Goal: Information Seeking & Learning: Learn about a topic

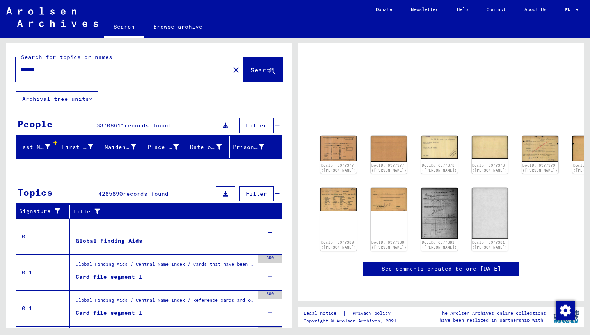
click at [258, 75] on span "Search" at bounding box center [263, 70] width 25 height 8
click at [75, 97] on button "Archival tree units" at bounding box center [57, 98] width 83 height 15
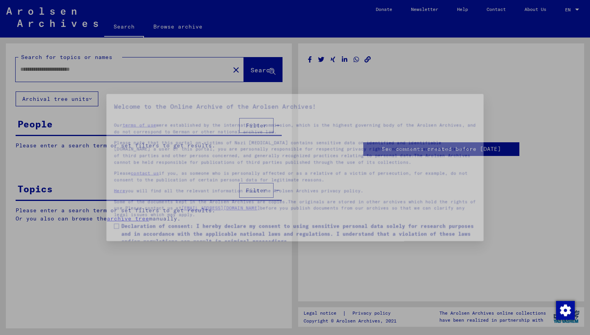
type input "*******"
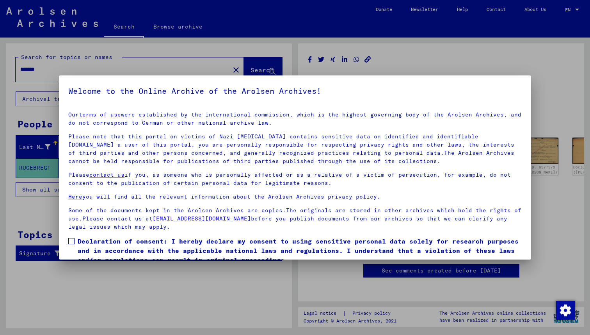
scroll to position [33, 0]
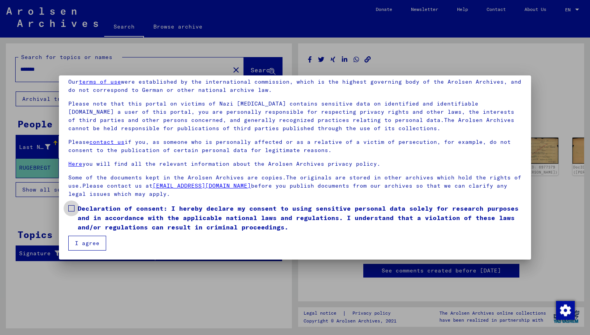
drag, startPoint x: 71, startPoint y: 208, endPoint x: 93, endPoint y: 244, distance: 42.6
click at [76, 214] on label "Declaration of consent: I hereby declare my consent to using sensitive personal…" at bounding box center [295, 217] width 454 height 28
drag, startPoint x: 93, startPoint y: 245, endPoint x: 113, endPoint y: 233, distance: 23.4
click at [95, 244] on button "I agree" at bounding box center [87, 242] width 38 height 15
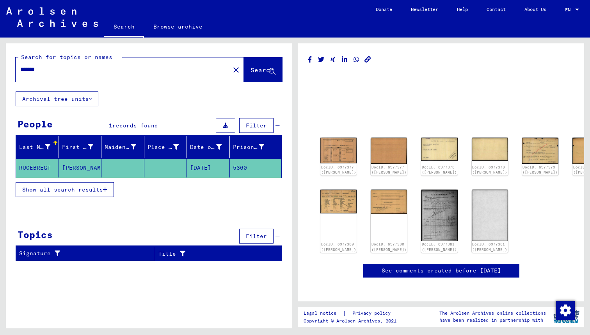
drag, startPoint x: 211, startPoint y: 167, endPoint x: 197, endPoint y: 167, distance: 13.7
click at [197, 167] on mat-cell "[DATE]" at bounding box center [208, 167] width 43 height 19
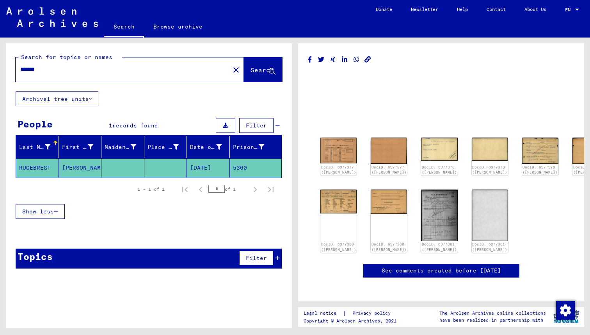
click at [247, 168] on mat-cell "5360" at bounding box center [256, 167] width 52 height 19
click at [334, 148] on img at bounding box center [339, 150] width 38 height 27
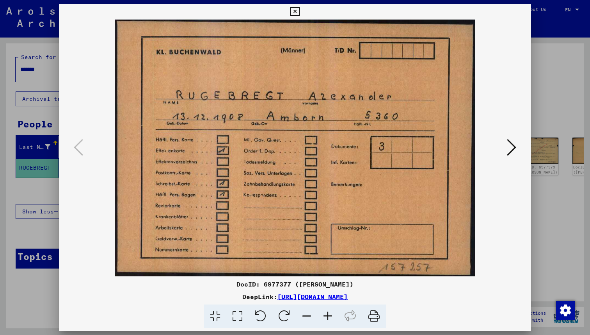
click at [512, 145] on icon at bounding box center [511, 147] width 9 height 19
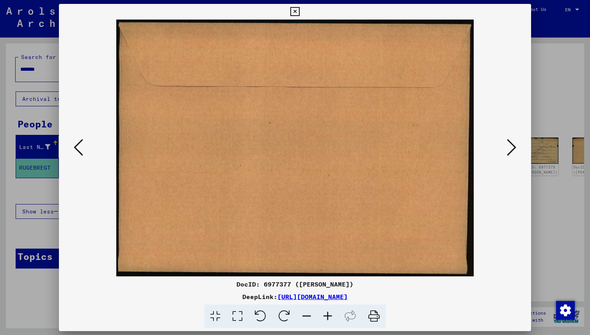
click at [512, 145] on icon at bounding box center [511, 147] width 9 height 19
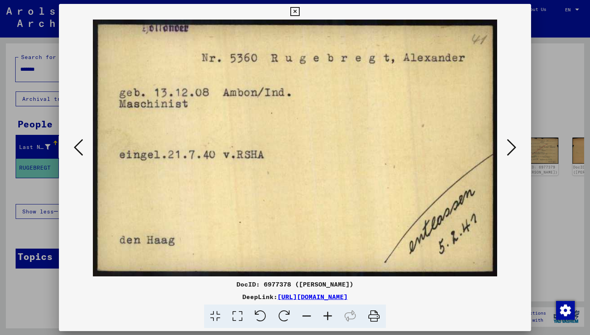
click at [507, 146] on button at bounding box center [512, 148] width 14 height 22
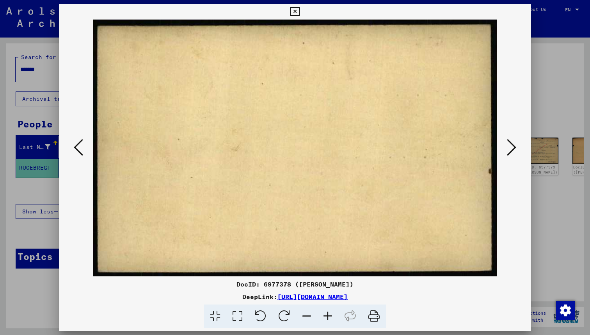
click at [507, 146] on button at bounding box center [512, 148] width 14 height 22
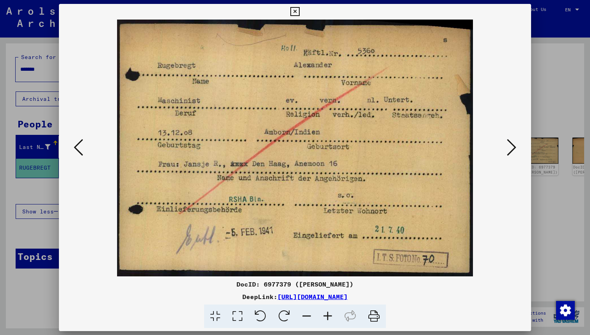
click at [512, 145] on icon at bounding box center [511, 147] width 9 height 19
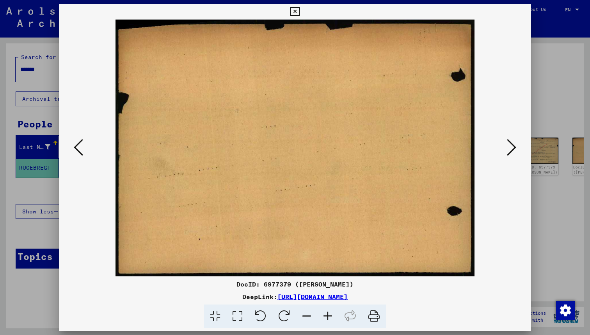
click at [512, 145] on icon at bounding box center [511, 147] width 9 height 19
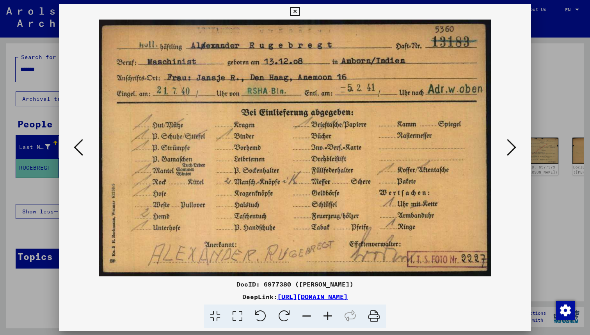
click at [377, 316] on icon at bounding box center [374, 316] width 24 height 24
click at [510, 146] on icon at bounding box center [511, 147] width 9 height 19
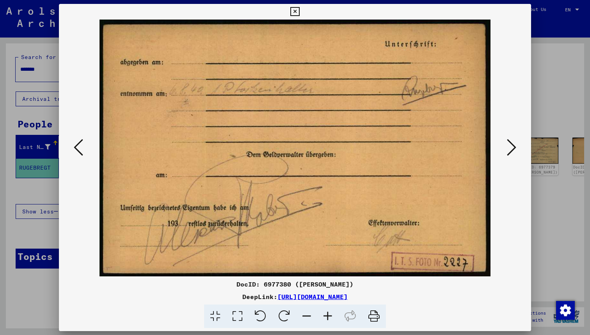
click at [510, 146] on icon at bounding box center [511, 147] width 9 height 19
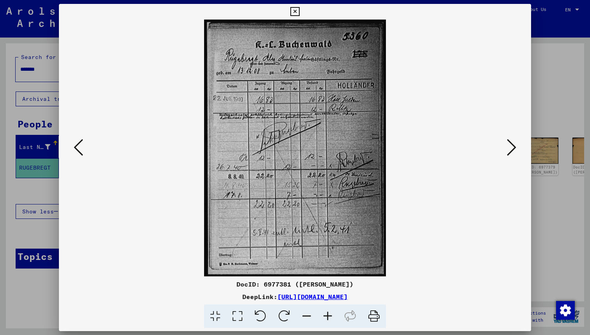
click at [372, 317] on icon at bounding box center [374, 316] width 24 height 24
click at [512, 147] on icon at bounding box center [511, 147] width 9 height 19
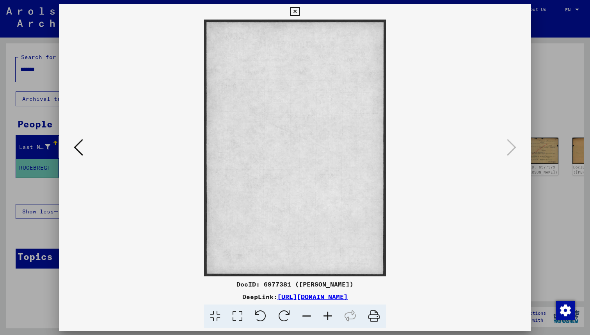
drag, startPoint x: 73, startPoint y: 146, endPoint x: 77, endPoint y: 145, distance: 3.9
click at [75, 145] on button at bounding box center [78, 148] width 14 height 22
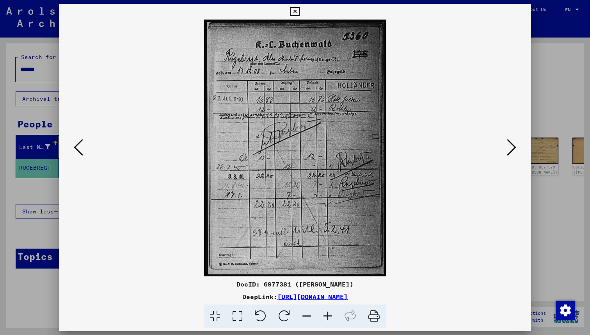
click at [77, 145] on icon at bounding box center [78, 147] width 9 height 19
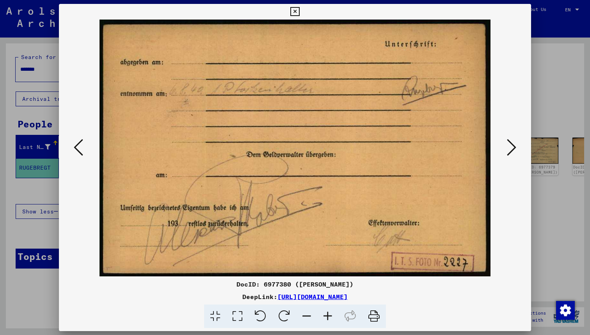
click at [77, 145] on icon at bounding box center [78, 147] width 9 height 19
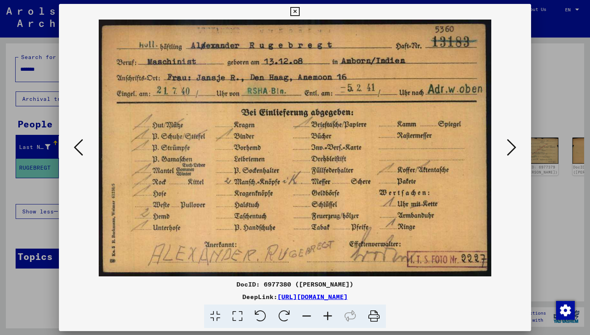
click at [77, 145] on icon at bounding box center [78, 147] width 9 height 19
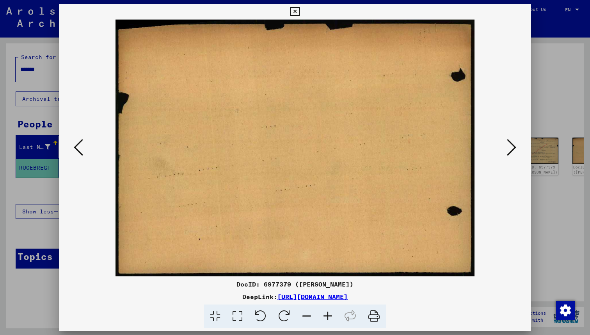
click at [77, 145] on icon at bounding box center [78, 147] width 9 height 19
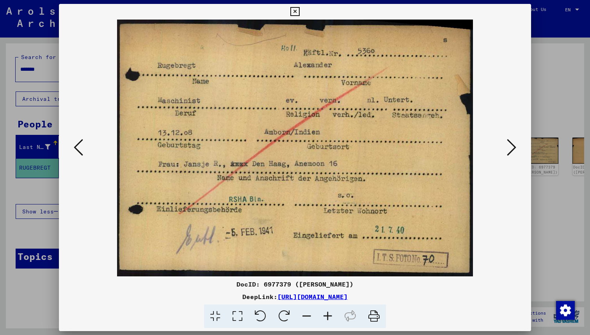
click at [375, 316] on icon at bounding box center [374, 316] width 24 height 24
click at [83, 148] on button at bounding box center [78, 148] width 14 height 22
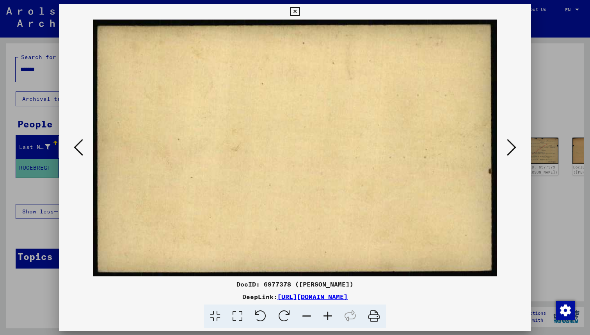
click at [83, 148] on button at bounding box center [78, 148] width 14 height 22
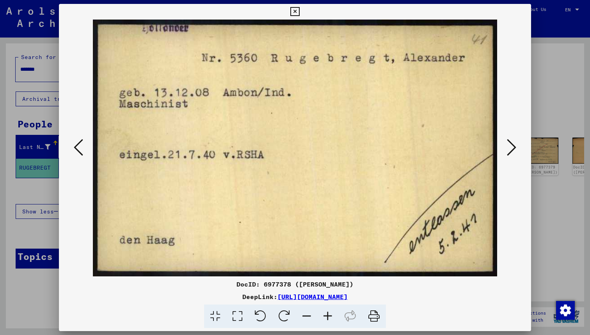
click at [375, 311] on icon at bounding box center [374, 316] width 24 height 24
click at [78, 139] on icon at bounding box center [78, 147] width 9 height 19
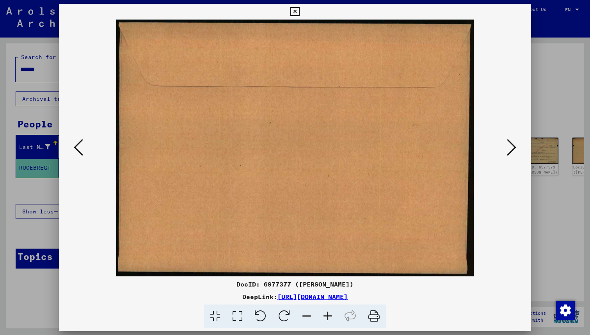
click at [78, 139] on icon at bounding box center [78, 147] width 9 height 19
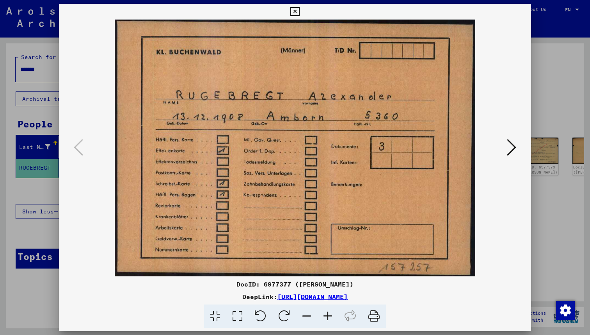
click at [375, 318] on icon at bounding box center [374, 316] width 24 height 24
click at [590, 221] on div at bounding box center [295, 167] width 590 height 335
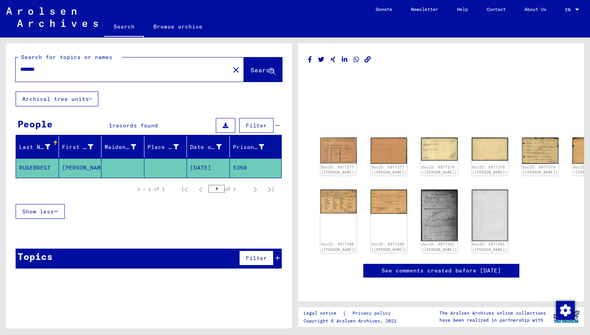
click at [404, 273] on link "See comments created before [DATE]" at bounding box center [442, 270] width 120 height 8
